Goal: Information Seeking & Learning: Learn about a topic

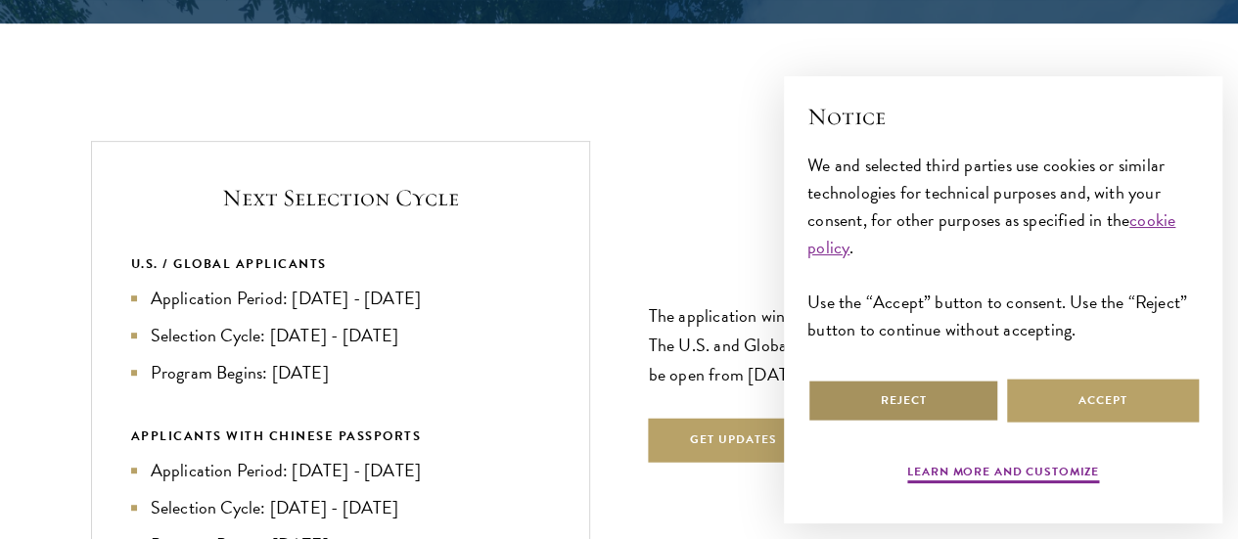
click at [944, 412] on button "Reject" at bounding box center [903, 401] width 192 height 44
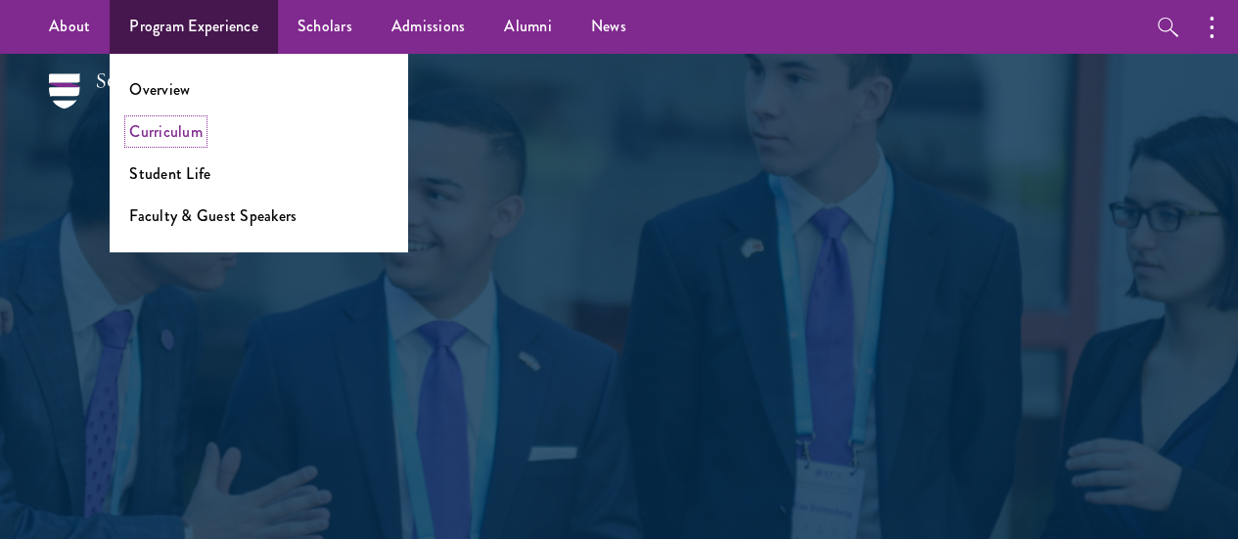
click at [151, 129] on link "Curriculum" at bounding box center [165, 131] width 73 height 23
